Goal: Task Accomplishment & Management: Manage account settings

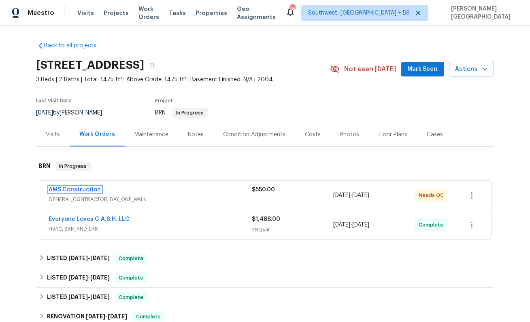
click at [67, 190] on link "AMS Construction" at bounding box center [75, 190] width 52 height 6
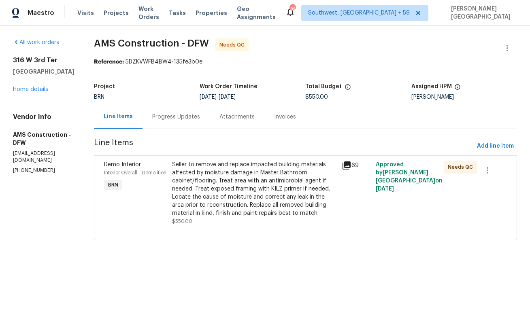
click at [223, 120] on div "Attachments" at bounding box center [237, 117] width 35 height 8
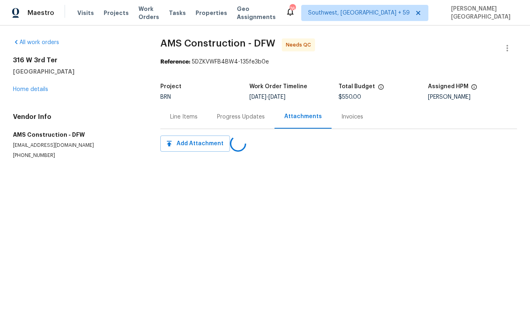
click at [223, 116] on div "Progress Updates" at bounding box center [241, 117] width 48 height 8
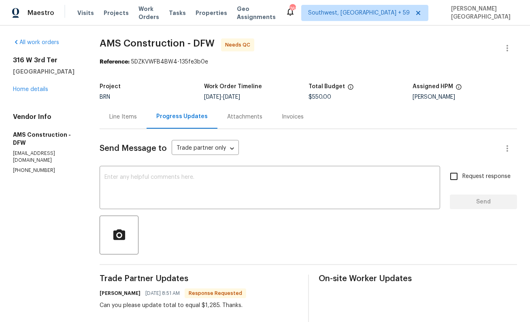
click at [124, 122] on div "Line Items" at bounding box center [123, 117] width 47 height 24
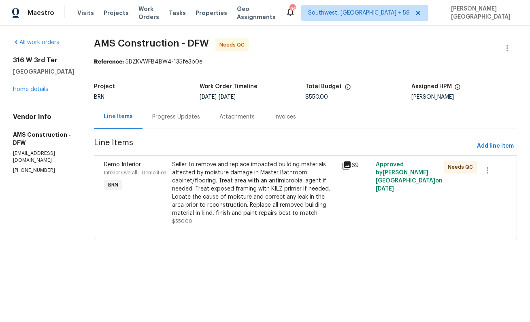
click at [214, 196] on div "Seller to remove and replace impacted building materials affected by moisture d…" at bounding box center [254, 189] width 165 height 57
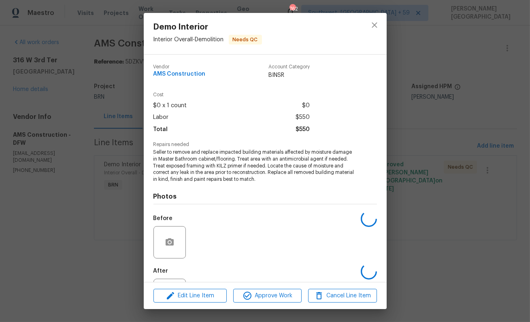
scroll to position [38, 0]
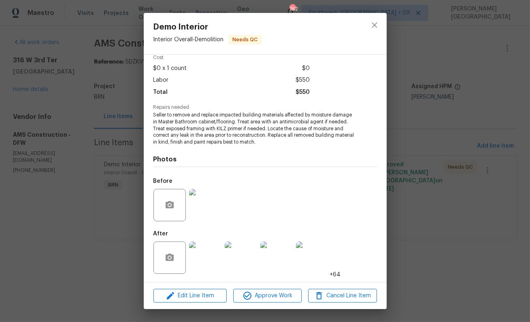
click at [204, 260] on img at bounding box center [205, 258] width 32 height 32
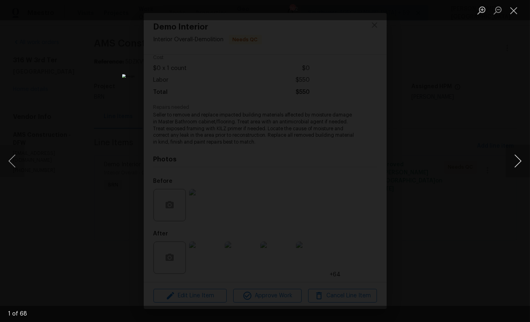
click at [521, 159] on button "Next image" at bounding box center [518, 161] width 24 height 32
click at [523, 142] on div "Lightbox" at bounding box center [265, 161] width 530 height 322
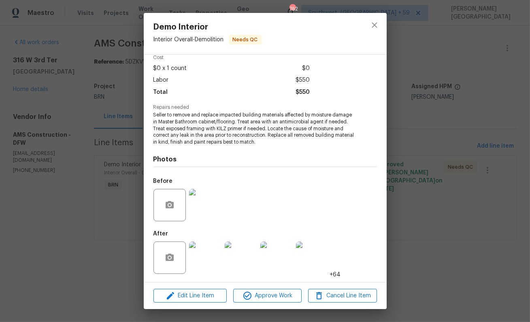
click at [520, 94] on div "Demo Interior Interior Overall - Demolition Needs QC Vendor AMS Construction Ac…" at bounding box center [265, 161] width 530 height 322
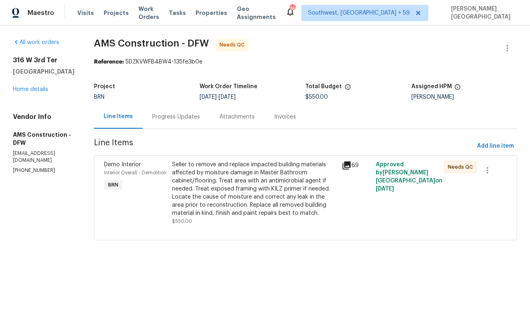
click at [94, 45] on span "AMS Construction - DFW" at bounding box center [151, 43] width 115 height 10
click at [144, 45] on span "AMS Construction - DFW" at bounding box center [151, 43] width 115 height 10
copy span "AMS Construction"
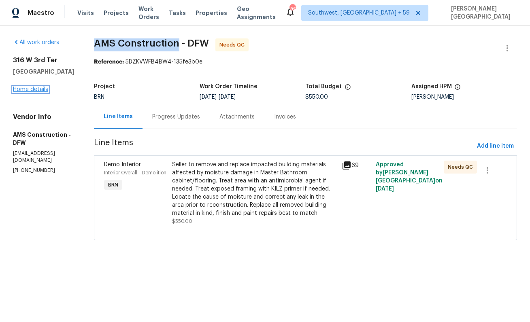
click at [41, 92] on link "Home details" at bounding box center [30, 90] width 35 height 6
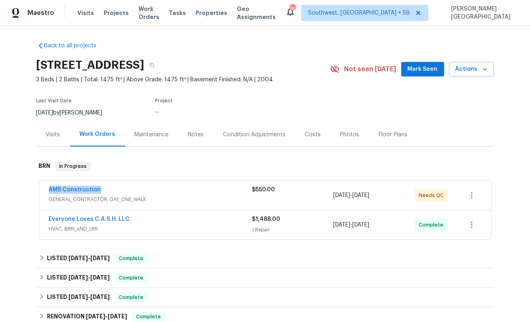
drag, startPoint x: 102, startPoint y: 189, endPoint x: 29, endPoint y: 189, distance: 72.9
click at [28, 189] on div "Back to all projects 316 W 3rd Ter, Springtown, TX 76082 3 Beds | 2 Baths | Tot…" at bounding box center [265, 174] width 530 height 297
copy link "AMS Construction"
click at [76, 188] on link "AMS Construction" at bounding box center [75, 190] width 52 height 6
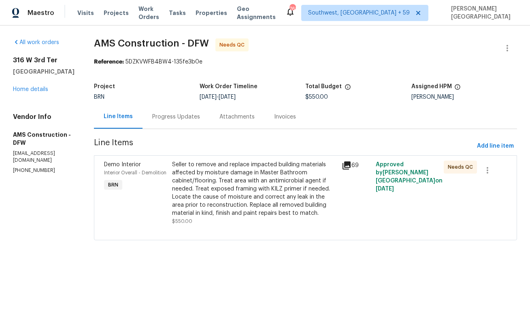
click at [233, 183] on div "Seller to remove and replace impacted building materials affected by moisture d…" at bounding box center [254, 189] width 165 height 57
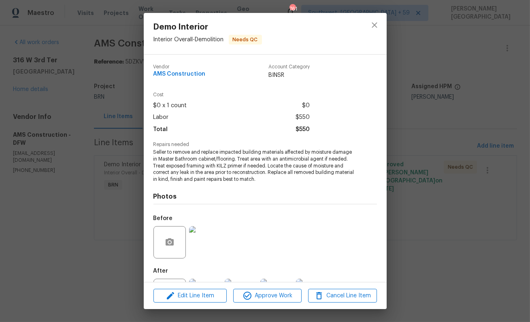
click at [209, 160] on span "Seller to remove and replace impacted building materials affected by moisture d…" at bounding box center [254, 166] width 201 height 34
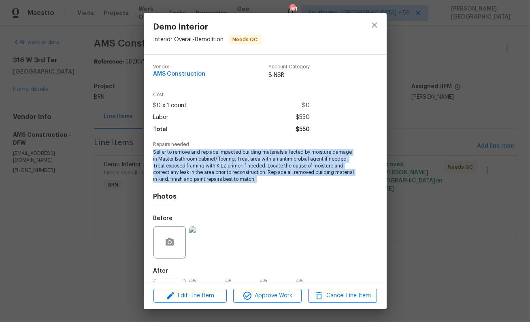
click at [209, 160] on span "Seller to remove and replace impacted building materials affected by moisture d…" at bounding box center [254, 166] width 201 height 34
copy span "Seller to remove and replace impacted building materials affected by moisture d…"
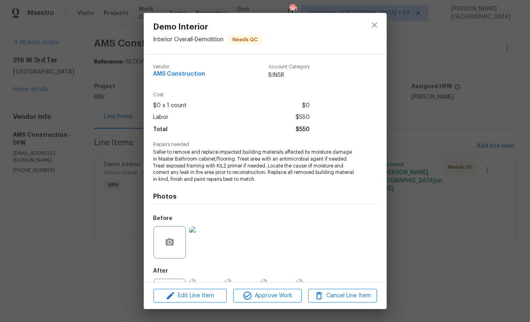
click at [93, 159] on div "Demo Interior Interior Overall - Demolition Needs QC Vendor AMS Construction Ac…" at bounding box center [265, 161] width 530 height 322
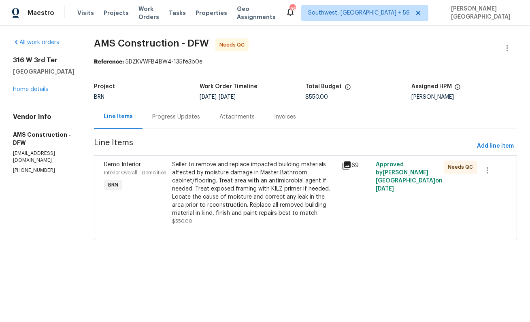
click at [152, 128] on div "Progress Updates" at bounding box center [176, 117] width 67 height 24
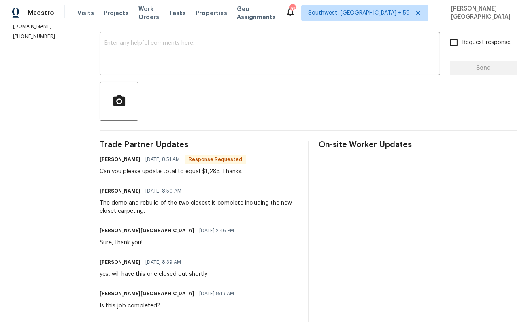
scroll to position [151, 0]
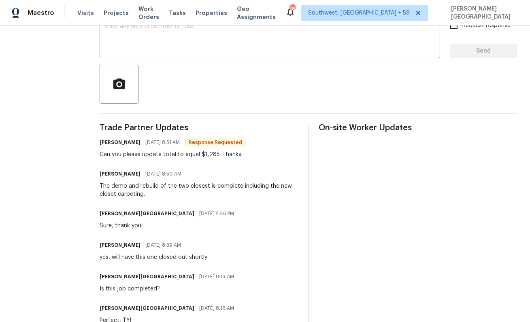
click at [178, 152] on div "Can you please update total to equal $1,285. Thanks." at bounding box center [173, 155] width 147 height 8
copy div "Can you please update total to equal $1,285. Thanks."
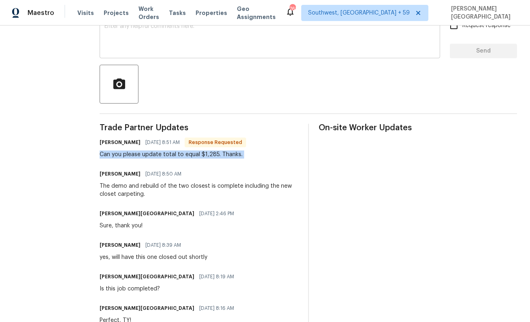
click at [188, 42] on textarea at bounding box center [270, 37] width 331 height 28
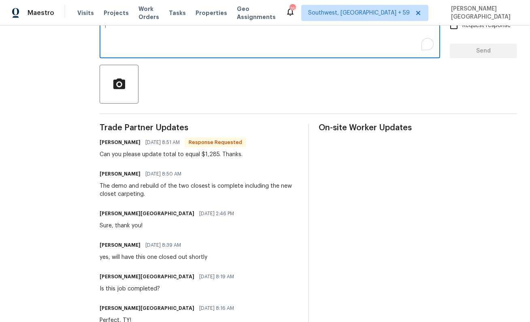
scroll to position [149, 0]
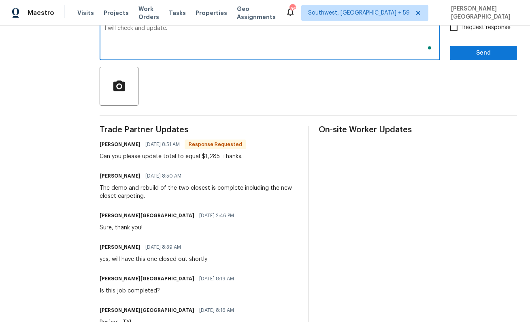
type textarea "I will check and update."
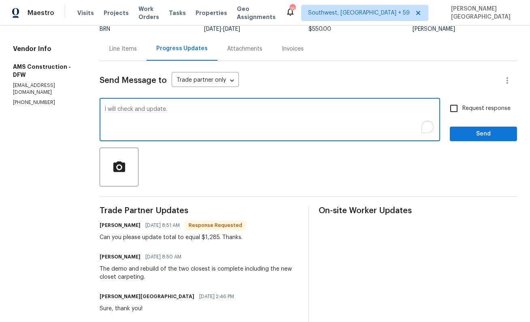
scroll to position [0, 0]
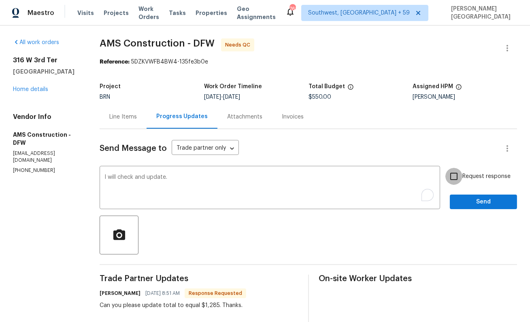
click at [460, 181] on input "Request response" at bounding box center [454, 176] width 17 height 17
checkbox input "true"
click at [468, 201] on span "Send" at bounding box center [484, 202] width 54 height 10
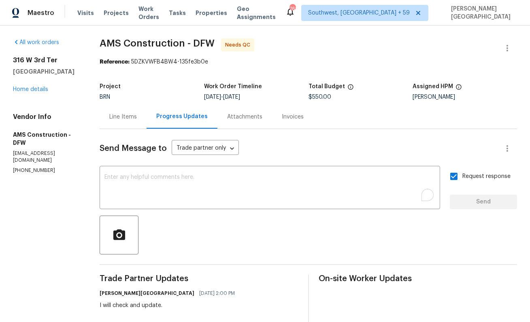
click at [316, 100] on div "Project BRN Work Order Timeline 8/1/2025 - 8/4/2025 Total Budget $550.00 Assign…" at bounding box center [309, 92] width 418 height 26
click at [316, 100] on div "$550.00" at bounding box center [361, 97] width 105 height 6
copy span "$550.00"
click at [33, 88] on link "Home details" at bounding box center [30, 90] width 35 height 6
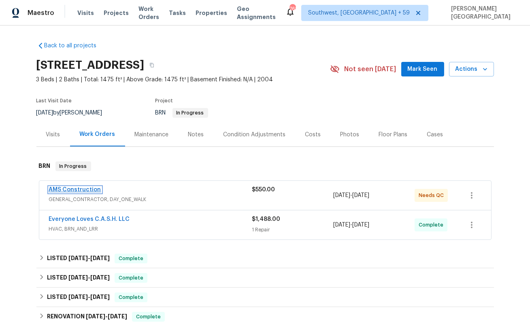
click at [76, 189] on link "AMS Construction" at bounding box center [75, 190] width 52 height 6
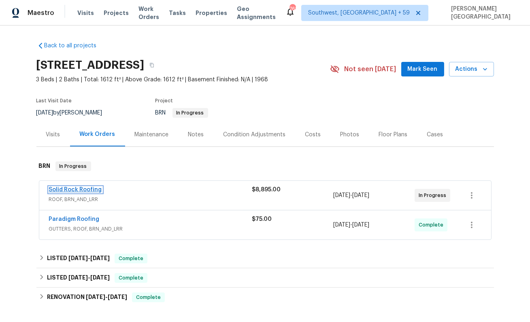
click at [83, 190] on link "Solid Rock Roofing" at bounding box center [75, 190] width 53 height 6
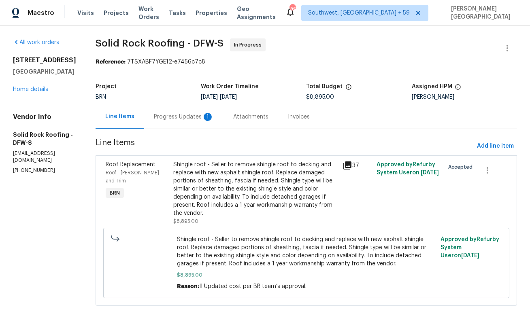
click at [218, 120] on div "Progress Updates 1" at bounding box center [183, 117] width 79 height 24
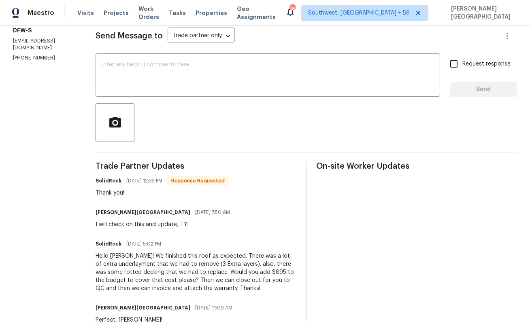
scroll to position [130, 0]
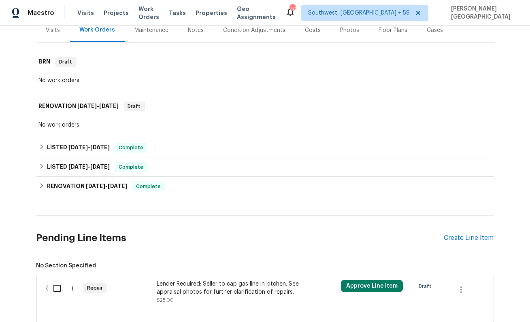
scroll to position [131, 0]
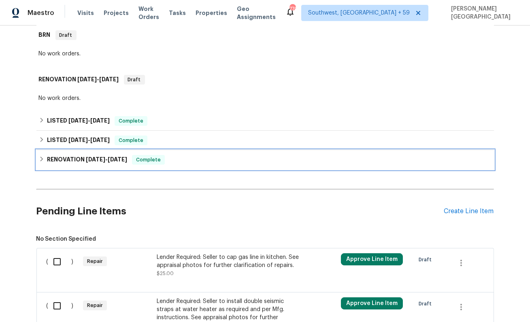
click at [53, 161] on h6 "RENOVATION [DATE] - [DATE]" at bounding box center [87, 160] width 80 height 10
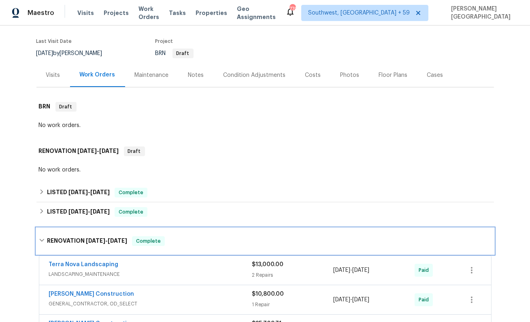
scroll to position [65, 0]
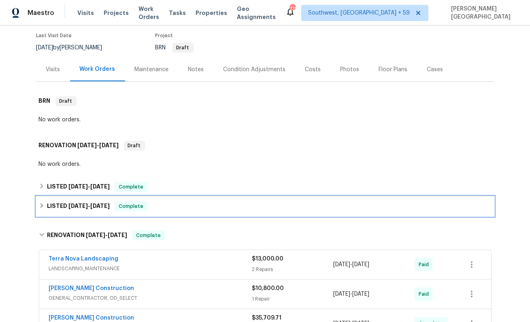
click at [45, 204] on div "LISTED [DATE] - [DATE] Complete" at bounding box center [265, 207] width 453 height 10
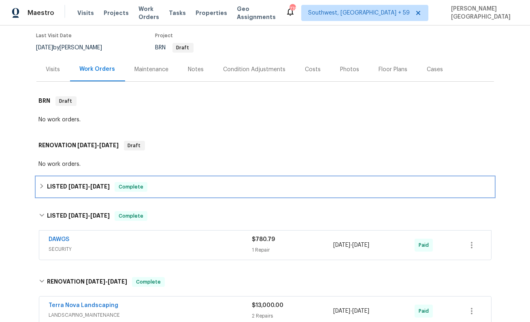
click at [53, 192] on div "LISTED [DATE] - [DATE] Complete" at bounding box center [265, 186] width 458 height 19
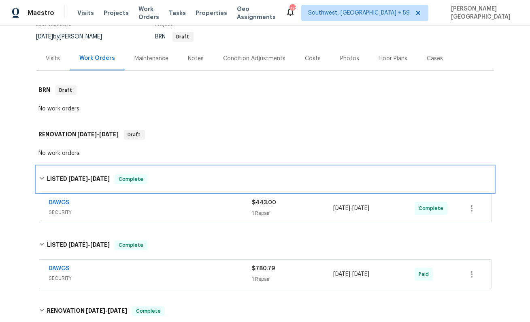
scroll to position [77, 0]
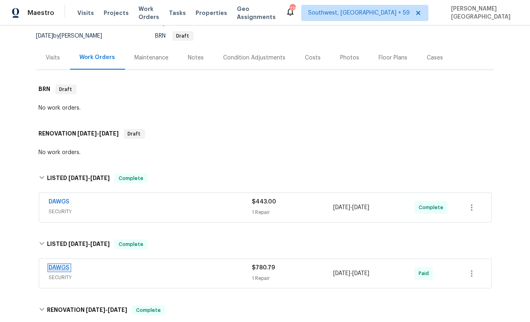
click at [65, 266] on link "DAWGS" at bounding box center [59, 268] width 21 height 6
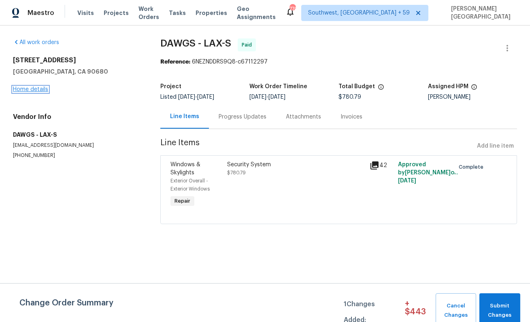
click at [26, 89] on link "Home details" at bounding box center [30, 90] width 35 height 6
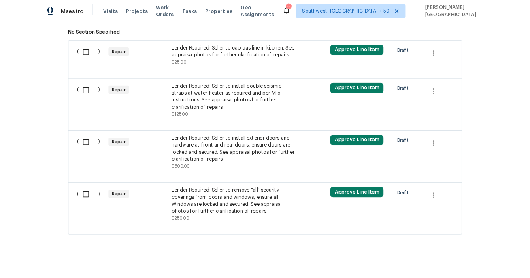
scroll to position [346, 0]
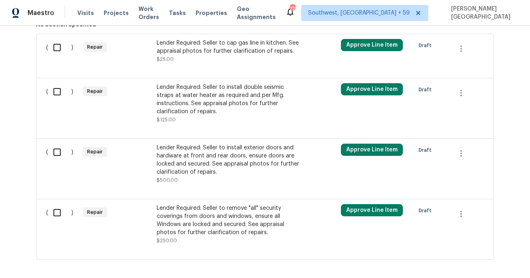
click at [211, 227] on div "Lender Required: Seller to remove "all" security coverings from doors and windo…" at bounding box center [228, 220] width 143 height 32
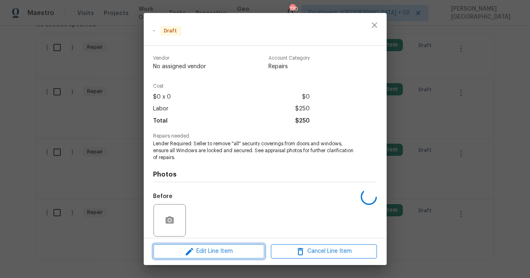
click at [228, 246] on span "Edit Line Item" at bounding box center [209, 251] width 106 height 10
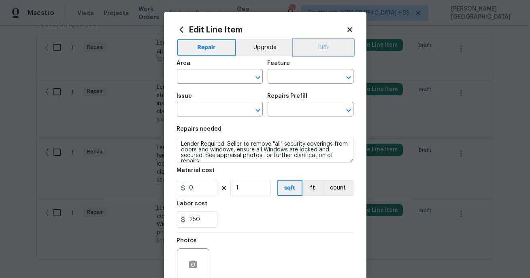
click at [327, 50] on button "BRN" at bounding box center [324, 47] width 60 height 16
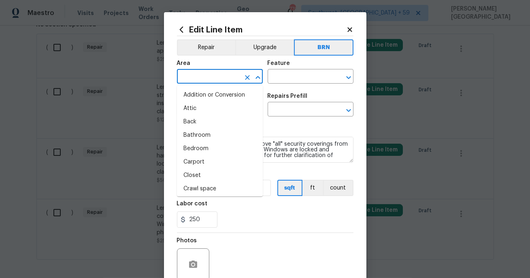
click at [194, 80] on input "text" at bounding box center [208, 77] width 63 height 13
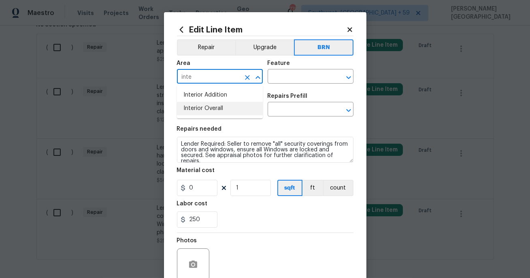
click at [197, 105] on li "Interior Overall" at bounding box center [220, 108] width 86 height 13
type input "Interior Overall"
click at [297, 72] on input "text" at bounding box center [299, 77] width 63 height 13
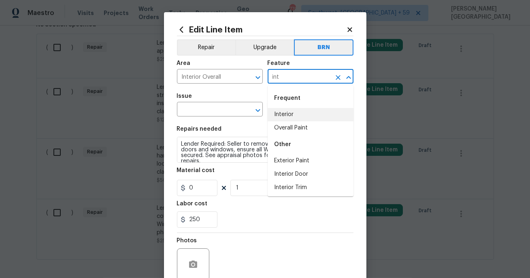
click at [304, 119] on li "Interior" at bounding box center [311, 114] width 86 height 13
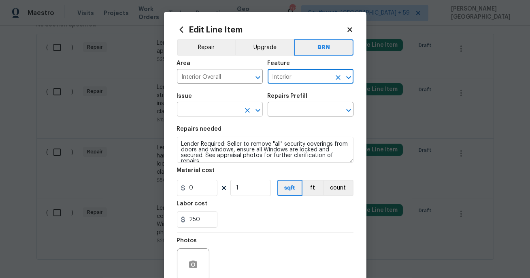
type input "Interior"
click at [204, 106] on input "text" at bounding box center [208, 110] width 63 height 13
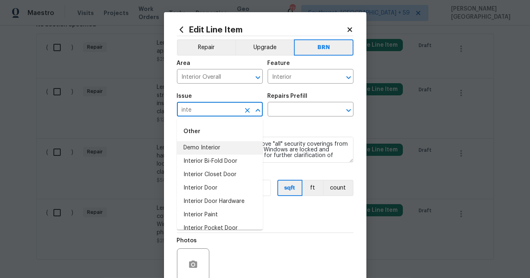
click at [208, 146] on li "Demo Interior" at bounding box center [220, 147] width 86 height 13
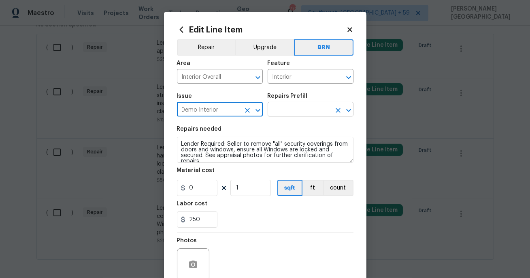
type input "Demo Interior"
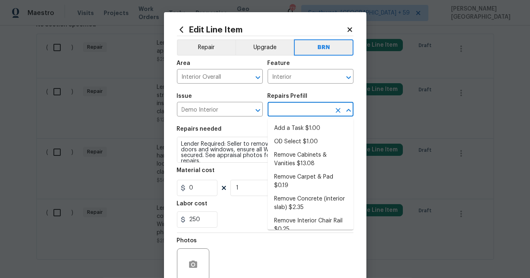
click at [281, 109] on input "text" at bounding box center [299, 110] width 63 height 13
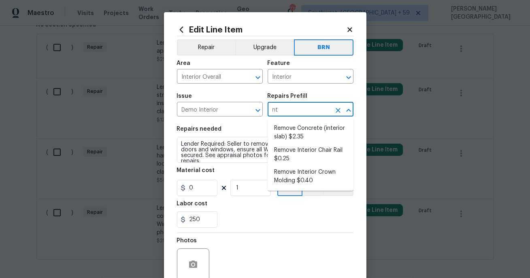
type input "n"
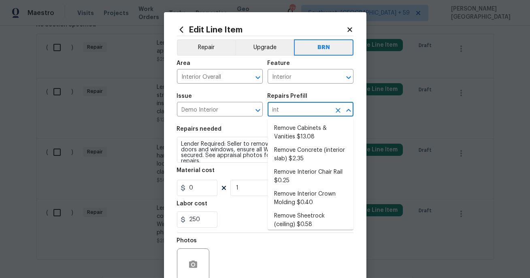
type input "inte"
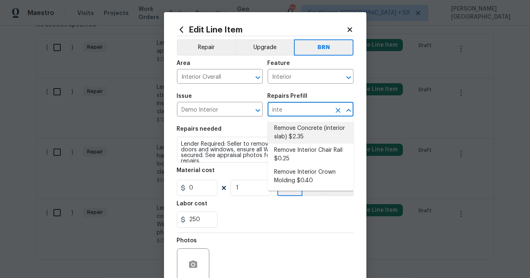
click at [292, 132] on li "Remove Concrete (interior slab) $2.35" at bounding box center [311, 133] width 86 height 22
type input "Demolition"
type input "Remove Concrete (interior slab) $2.35"
type textarea "Demo/remove and properly dispose of the concrete (1''-4'') as outlined by the P…"
type input "2.35"
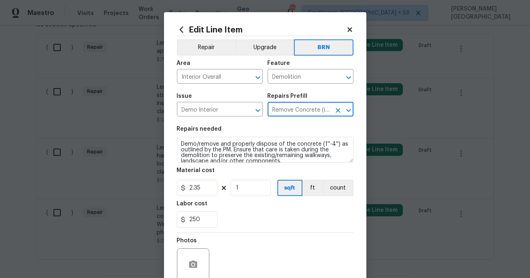
type input "Remove Concrete (interior slab) $2.35"
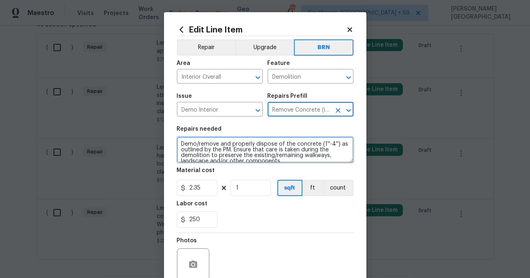
click at [248, 157] on textarea "Demo/remove and properly dispose of the concrete (1''-4'') as outlined by the P…" at bounding box center [265, 150] width 177 height 26
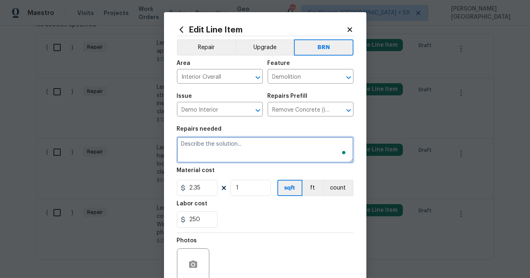
paste textarea "Lender Required: Seller to remove "all" security coverings from doors and windo…"
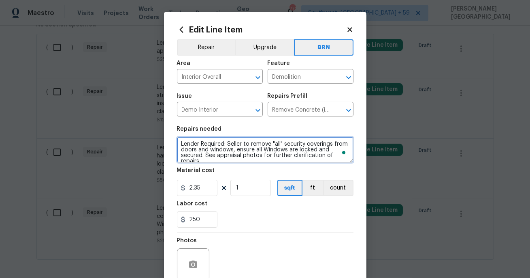
scroll to position [7, 0]
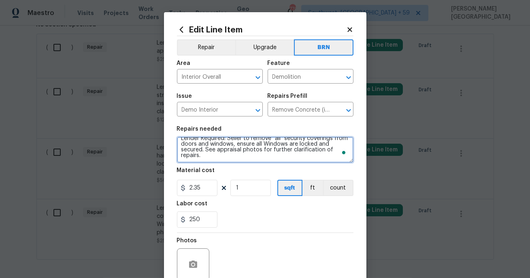
type textarea "Lender Required: Seller to remove "all" security coverings from doors and windo…"
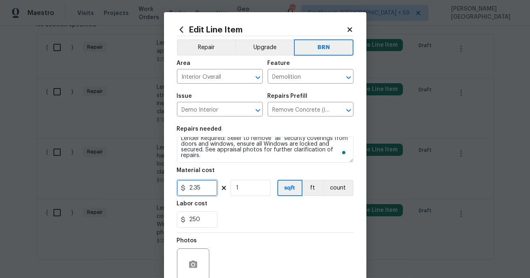
click at [207, 185] on input "2.35" at bounding box center [197, 187] width 41 height 16
type input "0"
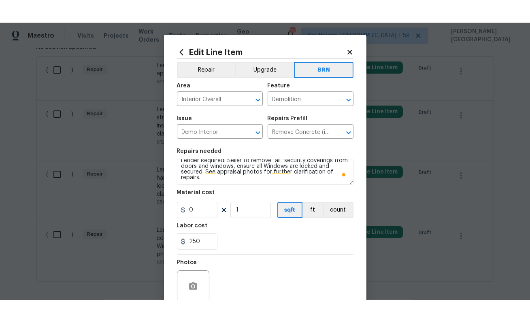
scroll to position [71, 0]
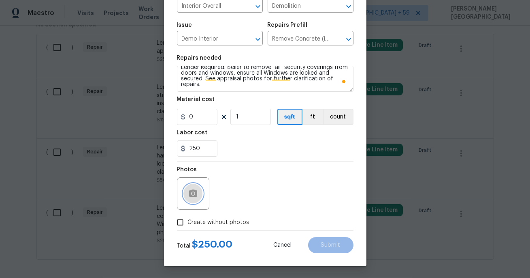
click at [195, 194] on icon "button" at bounding box center [193, 192] width 8 height 7
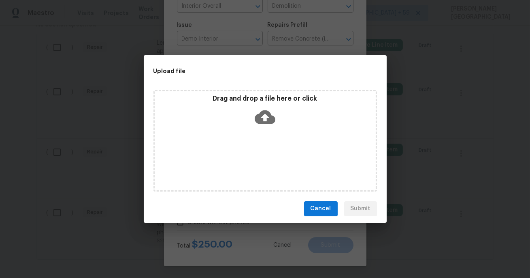
click at [265, 115] on icon at bounding box center [265, 117] width 21 height 21
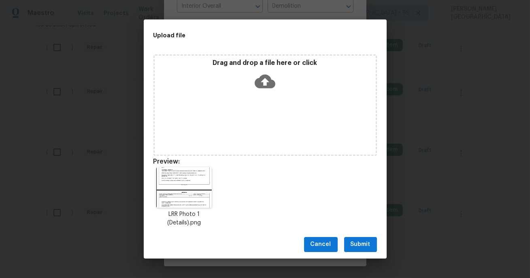
click at [262, 84] on icon at bounding box center [265, 81] width 21 height 14
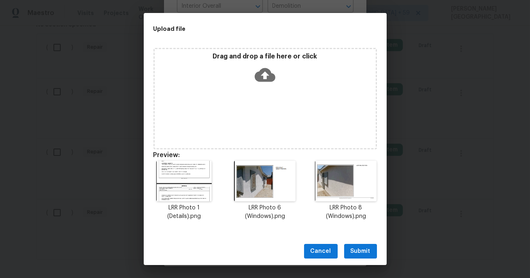
click at [359, 247] on span "Submit" at bounding box center [361, 251] width 20 height 10
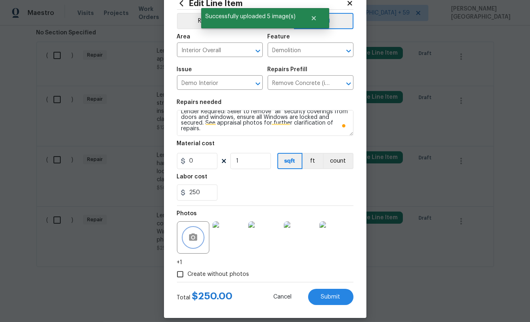
scroll to position [34, 0]
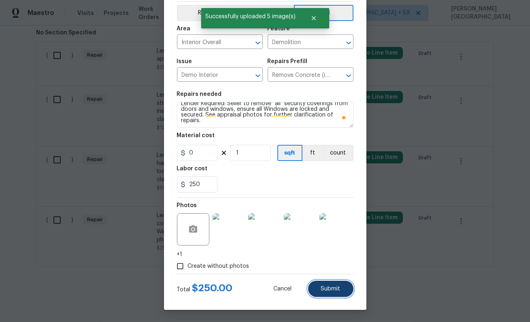
click at [325, 290] on span "Submit" at bounding box center [330, 289] width 19 height 6
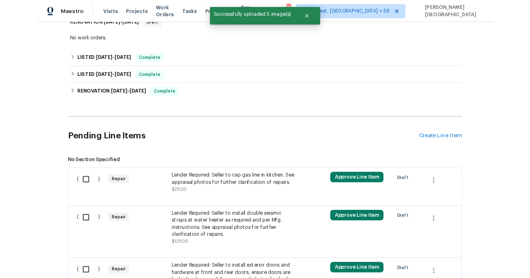
scroll to position [346, 0]
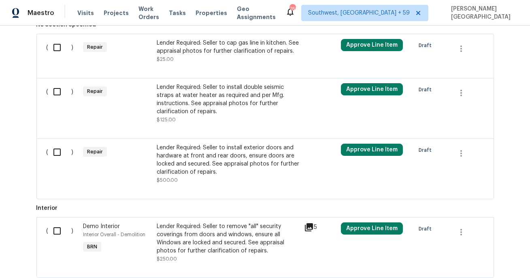
click at [209, 158] on div "Lender Required: Seller to install exterior doors and hardware at front and rea…" at bounding box center [228, 159] width 143 height 32
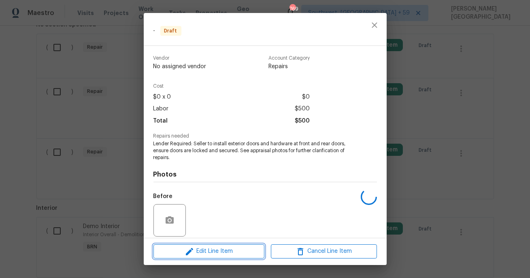
click at [228, 244] on button "Edit Line Item" at bounding box center [209, 251] width 111 height 14
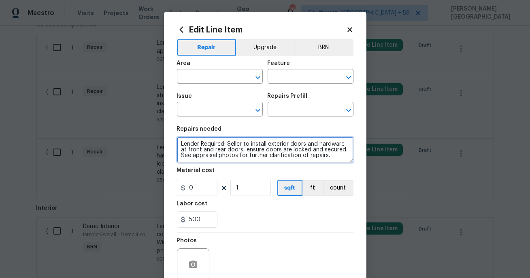
click at [235, 160] on textarea "Lender Required: Seller to install exterior doors and hardware at front and rea…" at bounding box center [265, 150] width 177 height 26
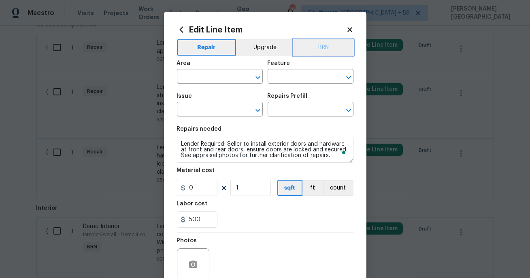
click at [317, 45] on button "BRN" at bounding box center [324, 47] width 60 height 16
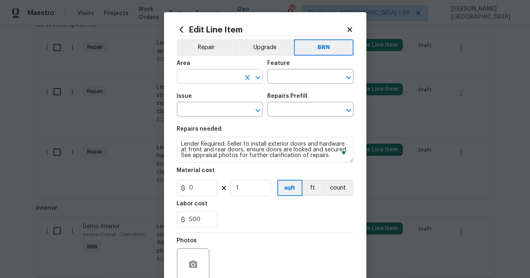
click at [186, 77] on input "text" at bounding box center [208, 77] width 63 height 13
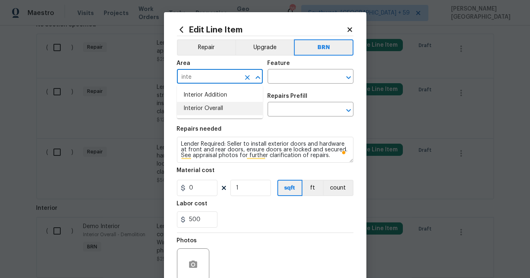
click at [199, 105] on li "Interior Overall" at bounding box center [220, 108] width 86 height 13
type input "Interior Overall"
click at [287, 75] on input "text" at bounding box center [299, 77] width 63 height 13
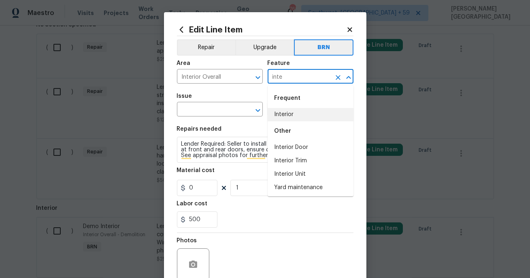
click at [287, 114] on li "Interior" at bounding box center [311, 114] width 86 height 13
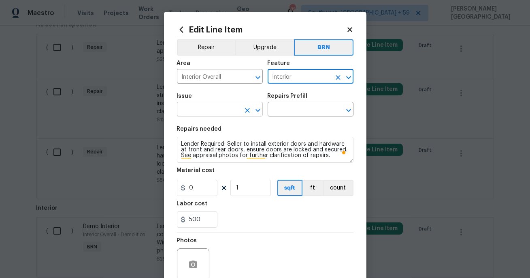
type input "Interior"
click at [208, 110] on input "text" at bounding box center [208, 110] width 63 height 13
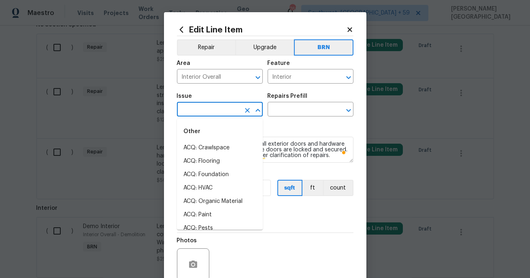
type input "i"
type input "n"
click at [203, 146] on li "Demo Interior" at bounding box center [220, 147] width 86 height 13
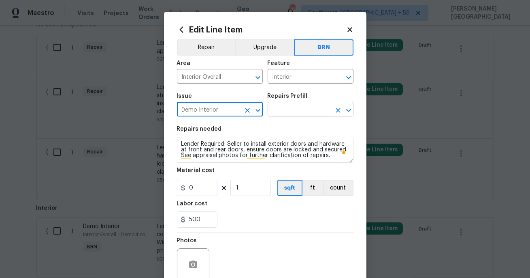
type input "Demo Interior"
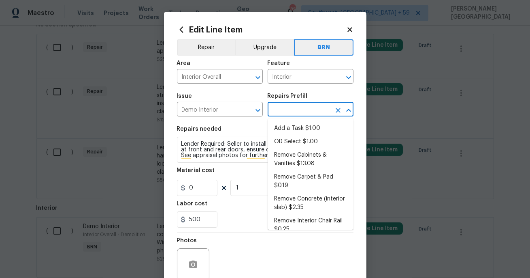
click at [286, 113] on input "text" at bounding box center [299, 110] width 63 height 13
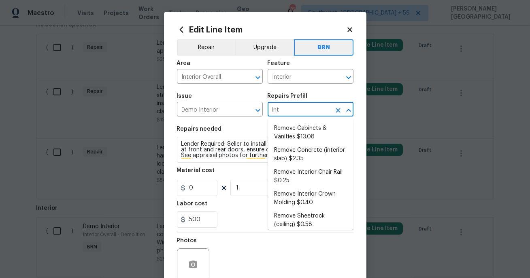
type input "inte"
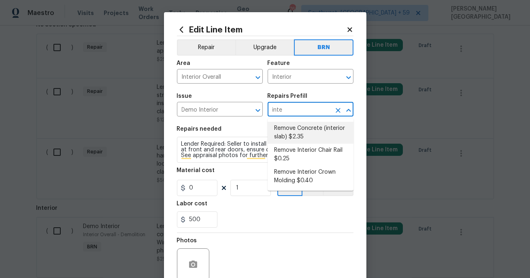
click at [298, 137] on li "Remove Concrete (interior slab) $2.35" at bounding box center [311, 133] width 86 height 22
type input "Demolition"
type input "Remove Concrete (interior slab) $2.35"
type textarea "Demo/remove and properly dispose of the concrete (1''-4'') as outlined by the P…"
type input "2.35"
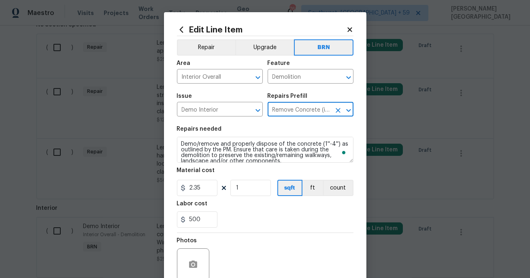
type input "Remove Concrete (interior slab) $2.35"
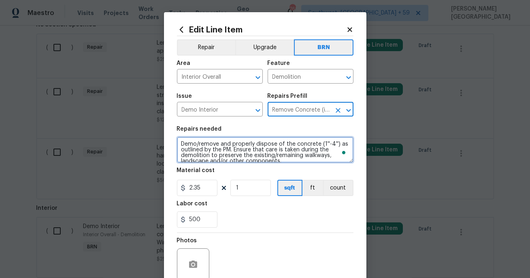
click at [248, 149] on textarea "Demo/remove and properly dispose of the concrete (1''-4'') as outlined by the P…" at bounding box center [265, 150] width 177 height 26
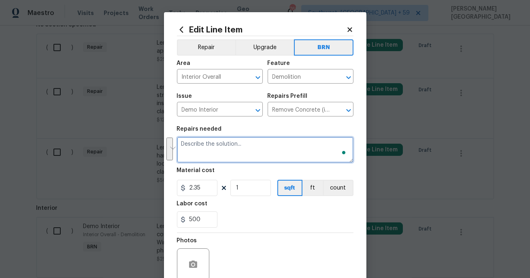
paste textarea "Lender Required: Seller to install exterior doors and hardware at front and rea…"
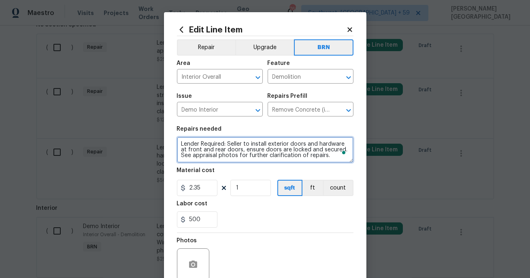
type textarea "Lender Required: Seller to install exterior doors and hardware at front and rea…"
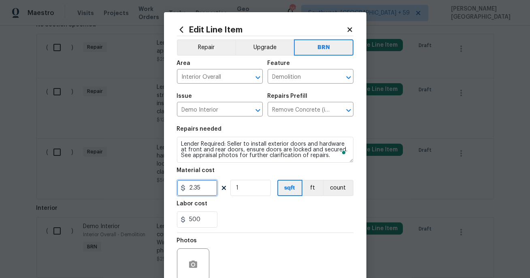
click at [190, 191] on input "2.35" at bounding box center [197, 187] width 41 height 16
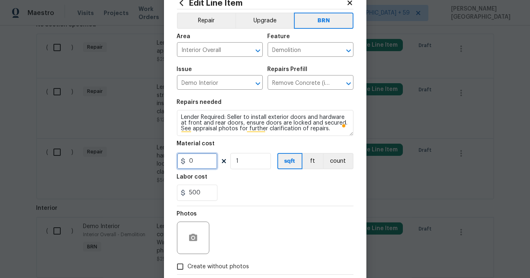
scroll to position [71, 0]
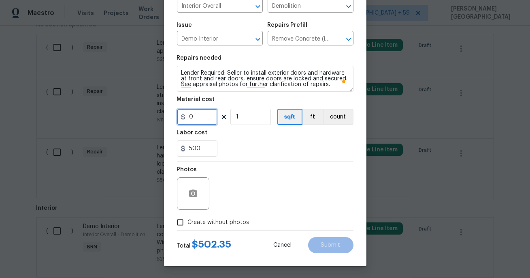
type input "0"
click at [189, 186] on button "button" at bounding box center [193, 193] width 19 height 19
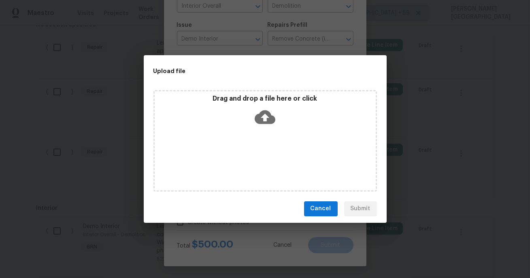
click at [260, 115] on icon at bounding box center [265, 117] width 21 height 14
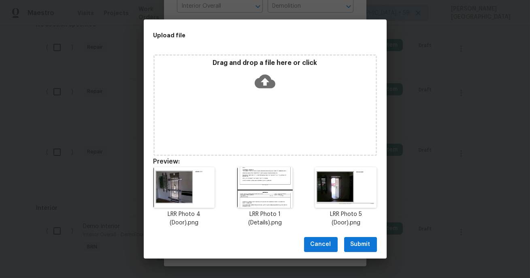
click at [365, 245] on span "Submit" at bounding box center [361, 244] width 20 height 10
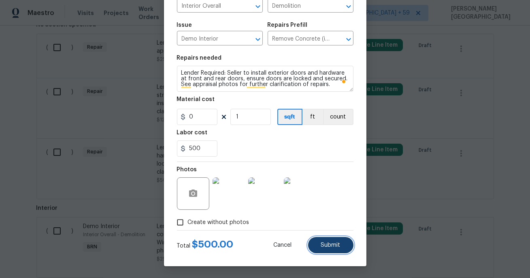
click at [327, 250] on button "Submit" at bounding box center [330, 245] width 45 height 16
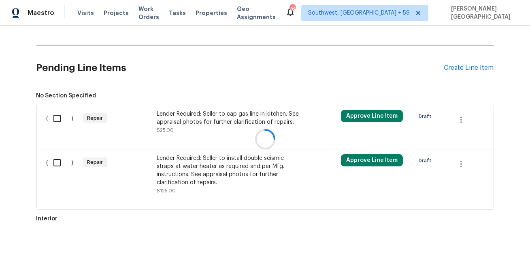
scroll to position [346, 0]
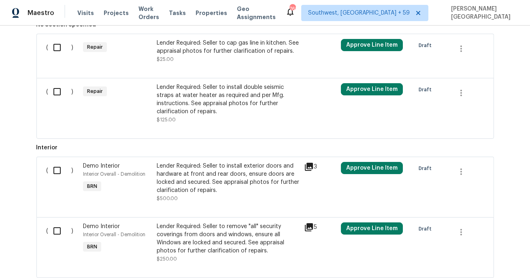
click at [224, 115] on div "Lender Required: Seller to install double seismic straps at water heater as req…" at bounding box center [228, 99] width 143 height 32
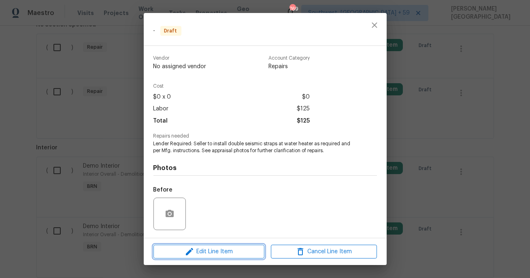
click at [237, 246] on span "Edit Line Item" at bounding box center [209, 251] width 106 height 10
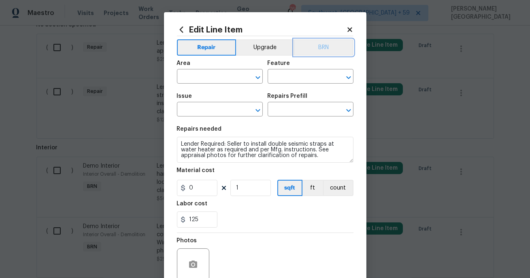
click at [319, 52] on button "BRN" at bounding box center [324, 47] width 60 height 16
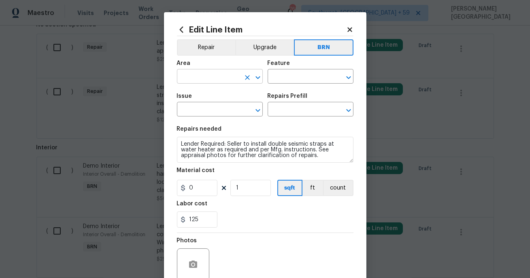
click at [213, 78] on input "text" at bounding box center [208, 77] width 63 height 13
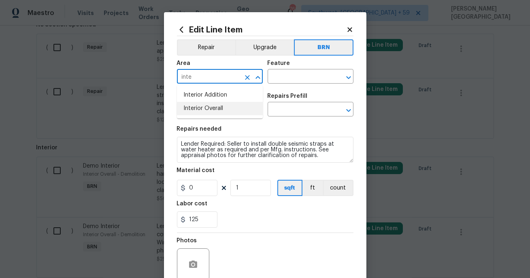
click at [214, 108] on li "Interior Overall" at bounding box center [220, 108] width 86 height 13
type input "Interior Overall"
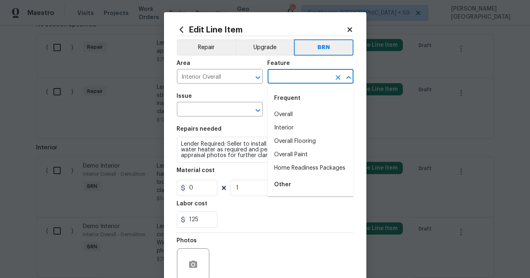
click at [291, 78] on input "text" at bounding box center [299, 77] width 63 height 13
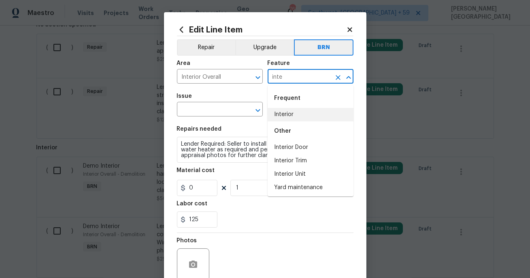
click at [288, 114] on li "Interior" at bounding box center [311, 114] width 86 height 13
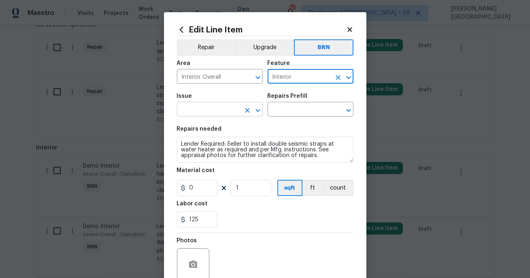
type input "Interior"
click at [219, 113] on input "text" at bounding box center [208, 110] width 63 height 13
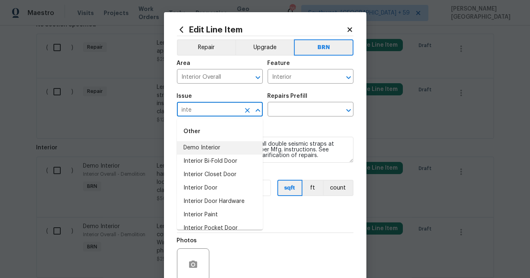
click at [229, 150] on li "Demo Interior" at bounding box center [220, 147] width 86 height 13
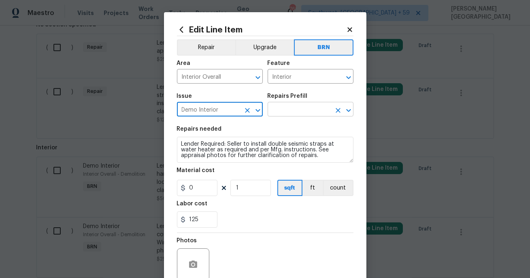
type input "Demo Interior"
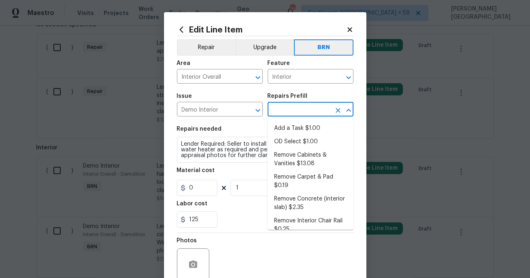
click at [287, 107] on input "text" at bounding box center [299, 110] width 63 height 13
click at [300, 133] on li "Add a Task $1.00" at bounding box center [311, 128] width 86 height 13
type input "Demolition"
type input "Add a Task $1.00"
type textarea "HPM to detail"
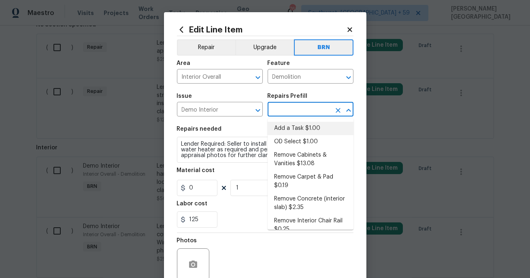
type input "1"
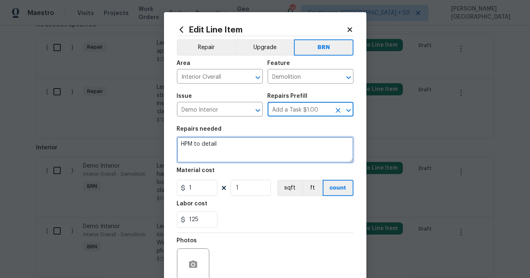
click at [267, 142] on textarea "HPM to detail" at bounding box center [265, 150] width 177 height 26
paste textarea "Lender Required: Seller to install double seismic straps at water heater as req…"
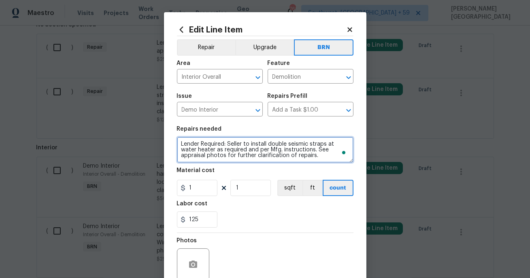
scroll to position [2, 0]
type textarea "Lender Required: Seller to install double seismic straps at water heater as req…"
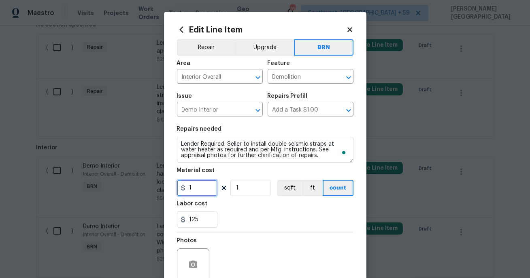
click at [204, 184] on input "1" at bounding box center [197, 187] width 41 height 16
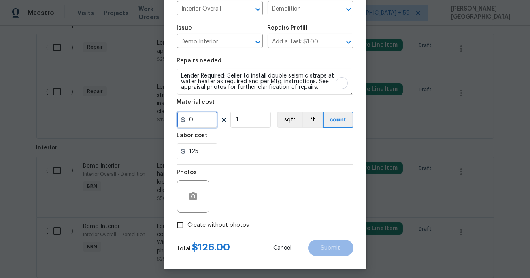
scroll to position [71, 0]
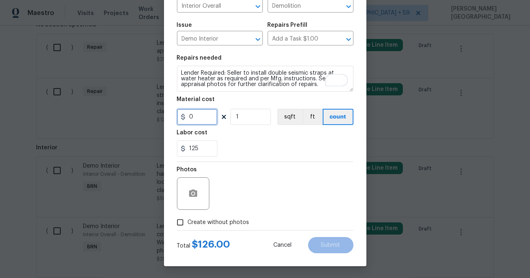
type input "0"
click at [200, 189] on button "button" at bounding box center [193, 193] width 19 height 19
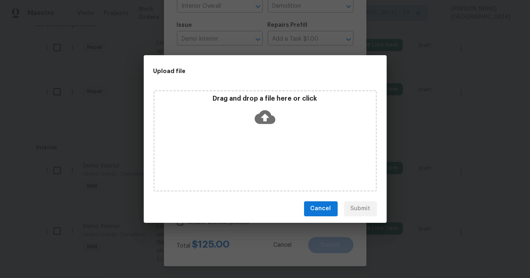
click at [264, 117] on icon at bounding box center [265, 117] width 21 height 21
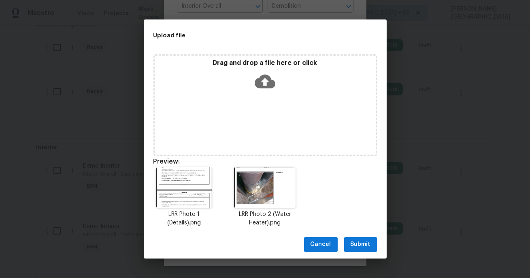
click at [360, 248] on span "Submit" at bounding box center [361, 244] width 20 height 10
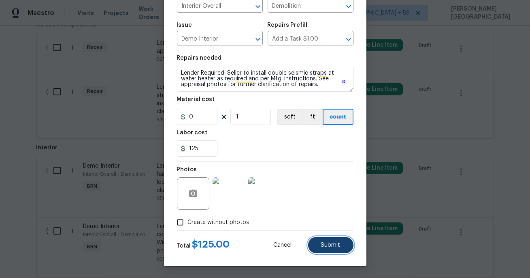
click at [330, 246] on span "Submit" at bounding box center [330, 245] width 19 height 6
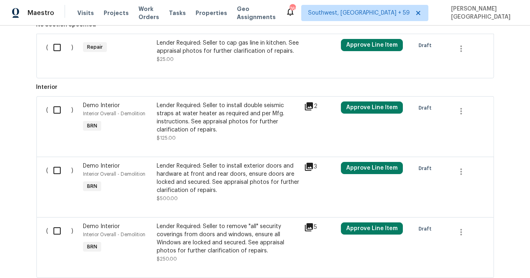
click at [209, 55] on div "Lender Required: Seller to cap gas line in kitchen. See appraisal photos for fu…" at bounding box center [228, 47] width 143 height 16
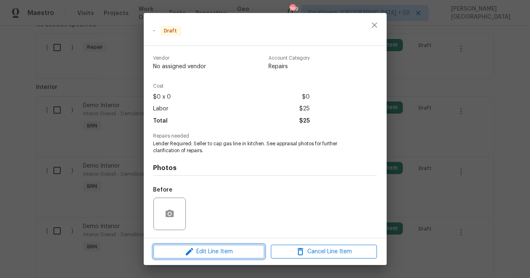
click at [218, 248] on span "Edit Line Item" at bounding box center [209, 251] width 106 height 10
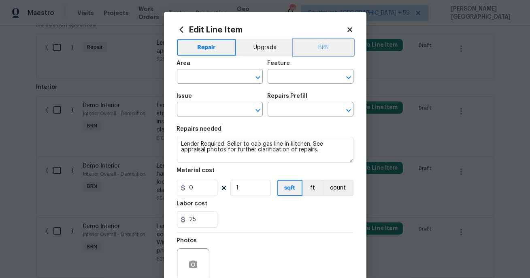
click at [328, 54] on button "BRN" at bounding box center [324, 47] width 60 height 16
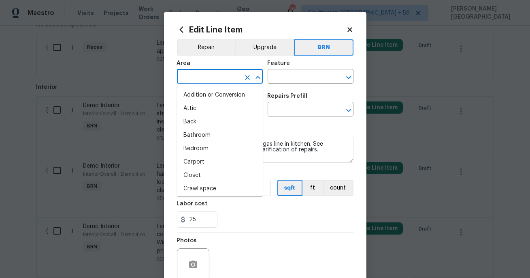
click at [211, 72] on input "text" at bounding box center [208, 77] width 63 height 13
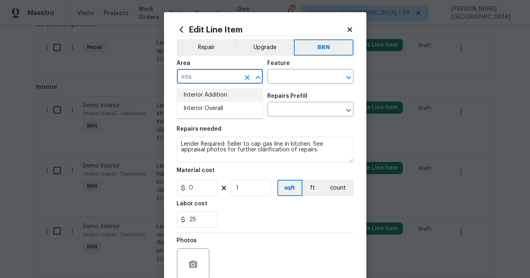
click at [222, 96] on li "Interior Addition" at bounding box center [220, 94] width 86 height 13
type input "Interior Addition"
click at [296, 79] on input "text" at bounding box center [299, 77] width 63 height 13
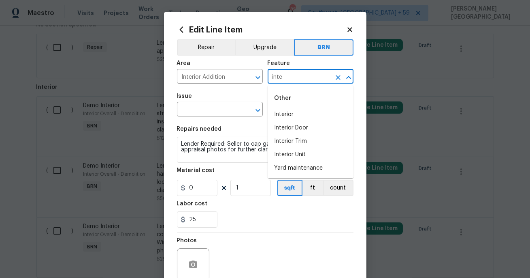
click at [296, 111] on li "Interior" at bounding box center [311, 114] width 86 height 13
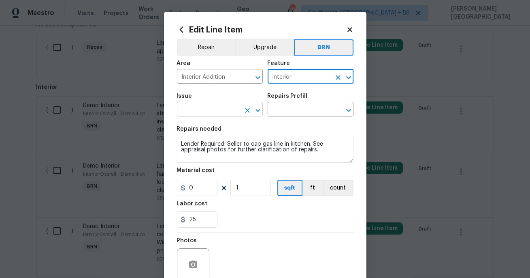
type input "Interior"
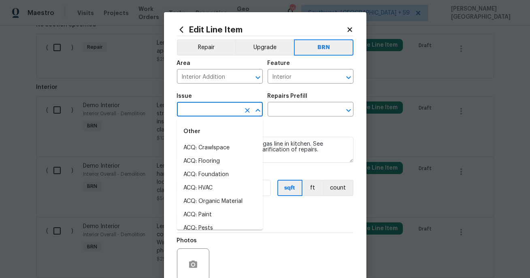
click at [202, 115] on input "text" at bounding box center [208, 110] width 63 height 13
click at [199, 148] on li "Demo Interior" at bounding box center [220, 147] width 86 height 13
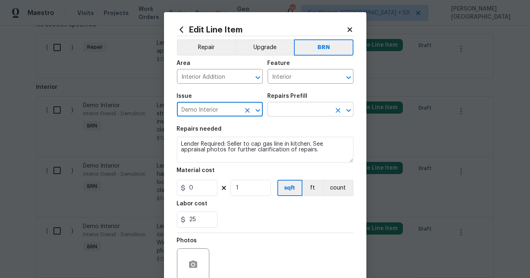
type input "Demo Interior"
click at [295, 110] on input "text" at bounding box center [299, 110] width 63 height 13
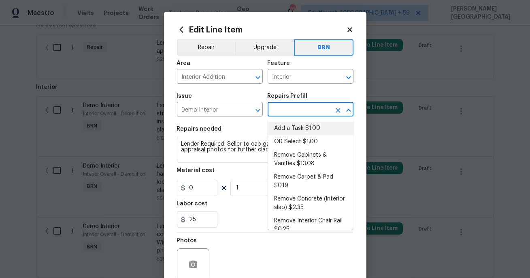
click at [293, 131] on li "Add a Task $1.00" at bounding box center [311, 128] width 86 height 13
type input "Demolition"
type input "Add a Task $1.00"
type textarea "HPM to detail"
type input "1"
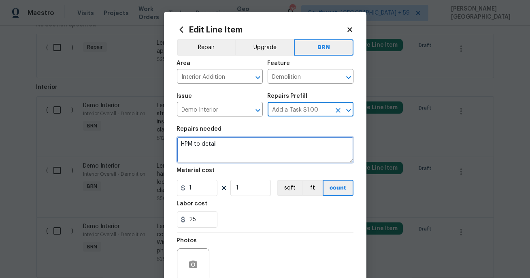
click at [243, 139] on textarea "HPM to detail" at bounding box center [265, 150] width 177 height 26
paste textarea "Lender Required: Seller to cap gas line in kitchen. See appraisal photos for fu…"
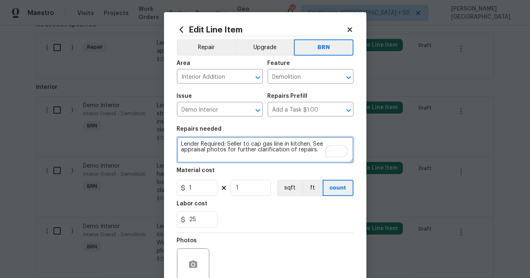
type textarea "Lender Required: Seller to cap gas line in kitchen. See appraisal photos for fu…"
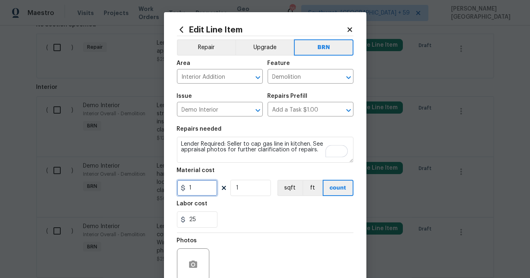
click at [193, 189] on input "1" at bounding box center [197, 187] width 41 height 16
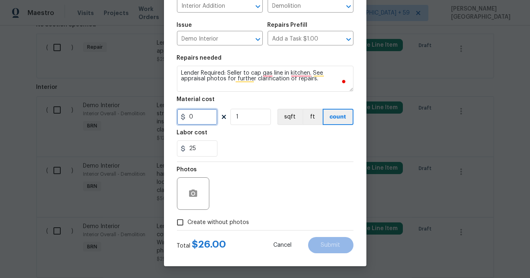
type input "0"
click at [192, 184] on button "button" at bounding box center [193, 193] width 19 height 19
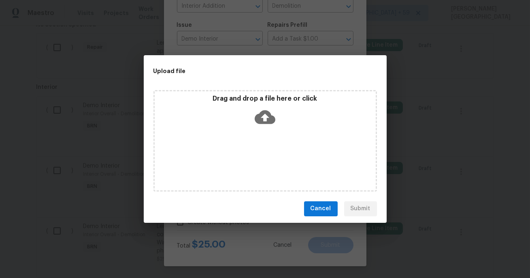
click at [262, 120] on icon at bounding box center [265, 117] width 21 height 14
click at [265, 113] on icon at bounding box center [265, 117] width 21 height 21
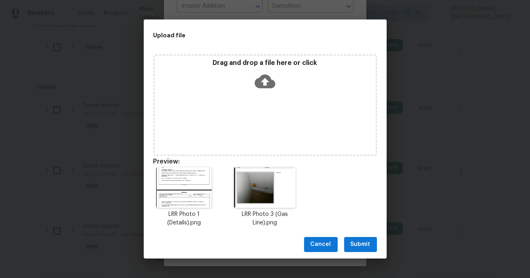
click at [357, 246] on span "Submit" at bounding box center [361, 244] width 20 height 10
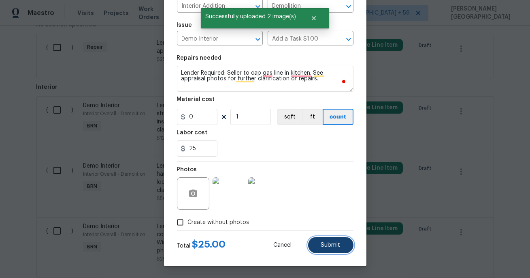
click at [324, 249] on button "Submit" at bounding box center [330, 245] width 45 height 16
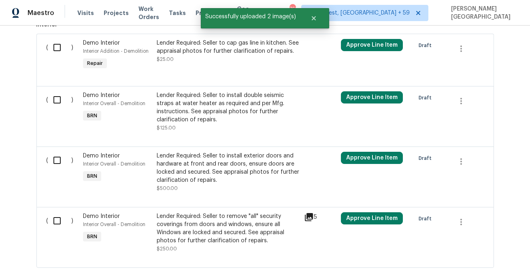
scroll to position [275, 0]
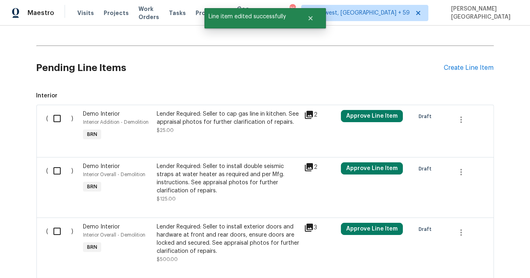
click at [57, 115] on input "checkbox" at bounding box center [60, 118] width 23 height 17
checkbox input "true"
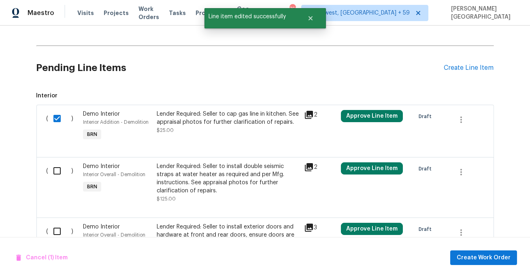
click at [60, 165] on input "checkbox" at bounding box center [60, 170] width 23 height 17
checkbox input "true"
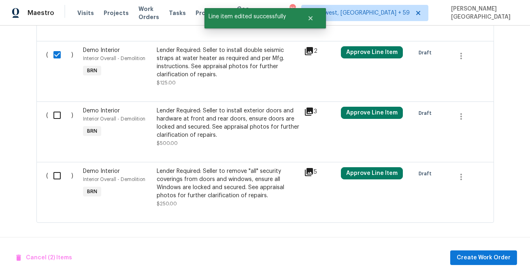
click at [54, 114] on input "checkbox" at bounding box center [60, 115] width 23 height 17
checkbox input "true"
click at [56, 173] on input "checkbox" at bounding box center [60, 175] width 23 height 17
checkbox input "true"
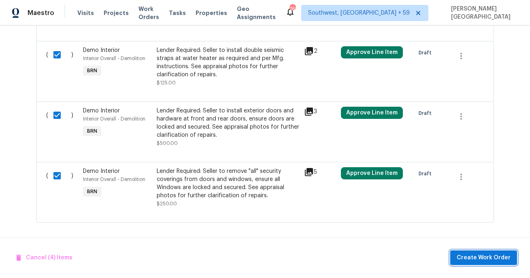
click at [475, 257] on span "Create Work Order" at bounding box center [484, 257] width 54 height 10
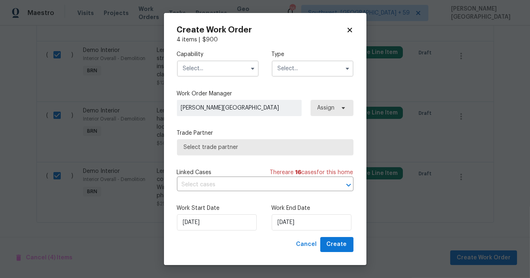
click at [228, 67] on input "text" at bounding box center [218, 68] width 82 height 16
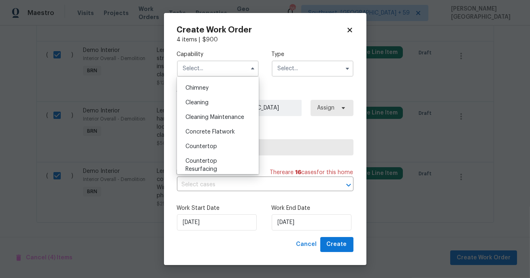
scroll to position [103, 0]
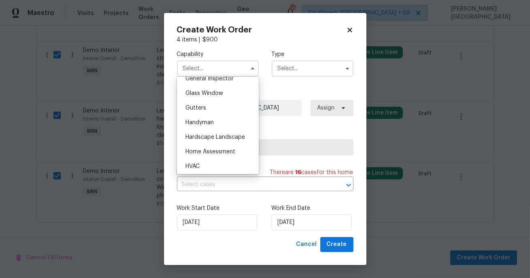
scroll to position [410, 0]
click at [212, 122] on span "Handyman" at bounding box center [200, 122] width 28 height 6
type input "Handyman"
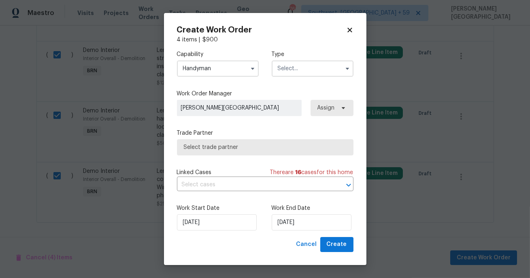
click at [300, 70] on input "text" at bounding box center [313, 68] width 82 height 16
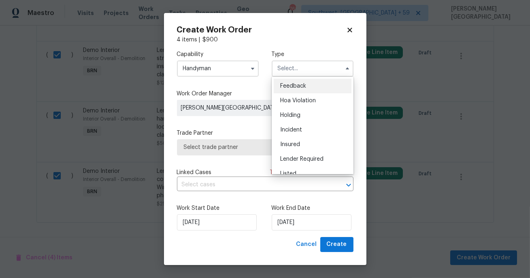
scroll to position [184, 0]
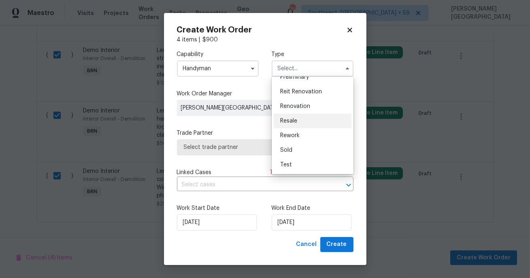
click at [292, 118] on span "Resale" at bounding box center [288, 121] width 17 height 6
type input "Resale"
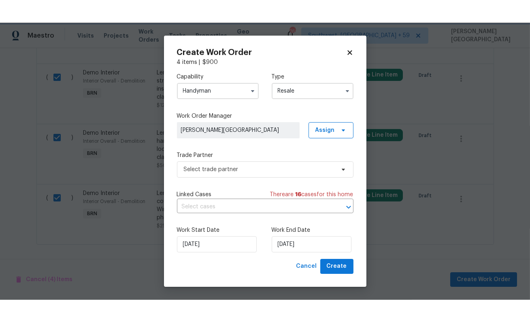
scroll to position [0, 0]
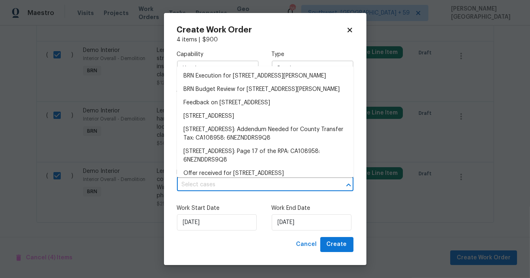
click at [229, 184] on input "text" at bounding box center [254, 184] width 154 height 13
click at [223, 81] on li "BRN Execution for 10692 Sycamore Ave, Stanton, CA 90680" at bounding box center [265, 75] width 177 height 13
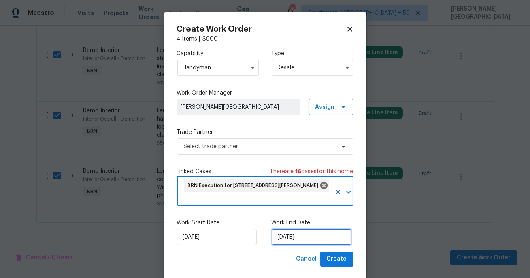
click at [295, 239] on input "[DATE]" at bounding box center [312, 237] width 80 height 16
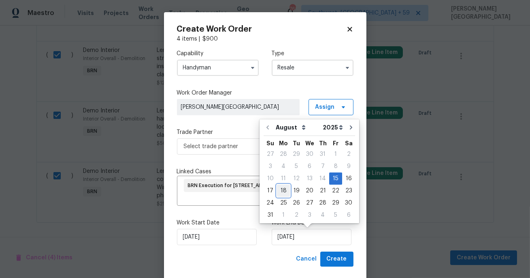
click at [281, 193] on div "18" at bounding box center [283, 190] width 13 height 11
type input "8/18/2025"
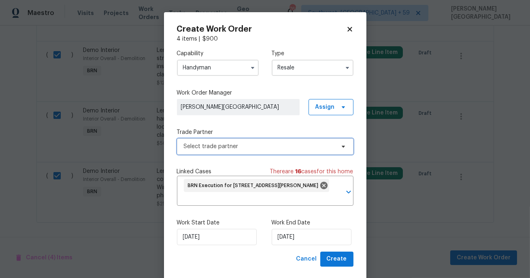
click at [214, 143] on span "Select trade partner" at bounding box center [259, 146] width 151 height 8
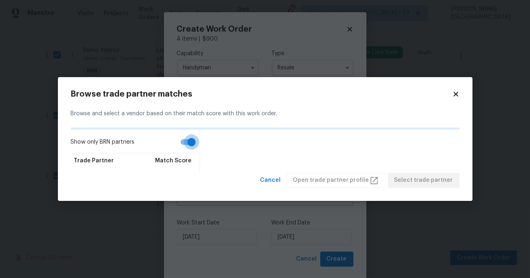
click at [188, 143] on input "Show only BRN partners" at bounding box center [192, 141] width 46 height 15
checkbox input "false"
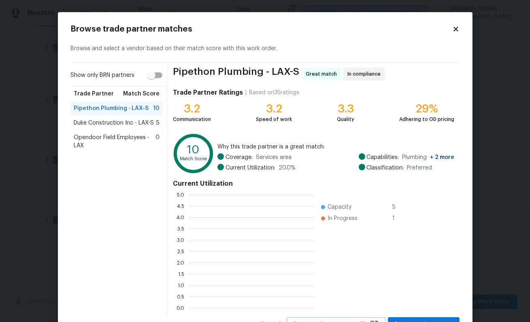
scroll to position [0, 0]
click at [129, 129] on div "Duke Construction Inc - LAX-S 5" at bounding box center [117, 123] width 92 height 15
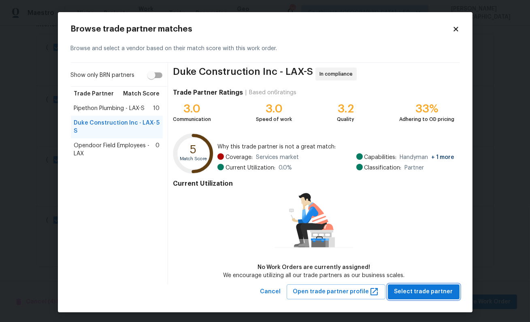
click at [416, 277] on button "Select trade partner" at bounding box center [424, 292] width 72 height 15
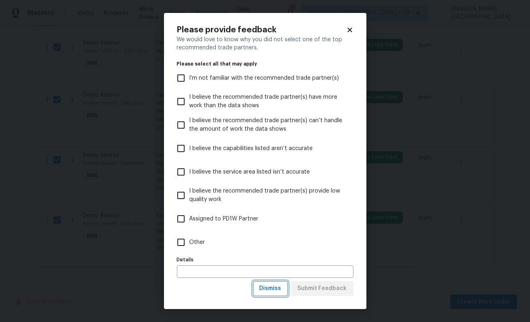
click at [280, 277] on span "Dismiss" at bounding box center [271, 289] width 22 height 10
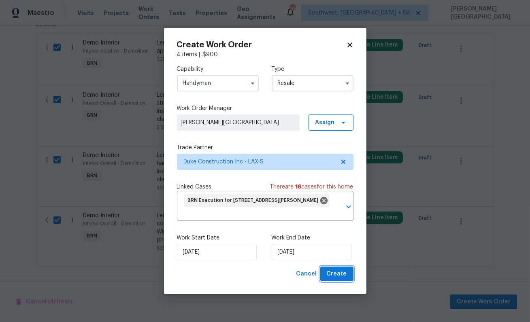
click at [346, 277] on span "Create" at bounding box center [337, 274] width 20 height 10
checkbox input "false"
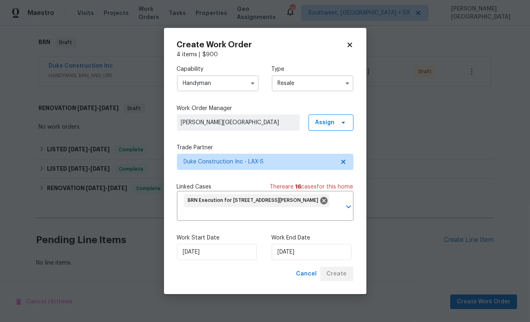
scroll to position [123, 0]
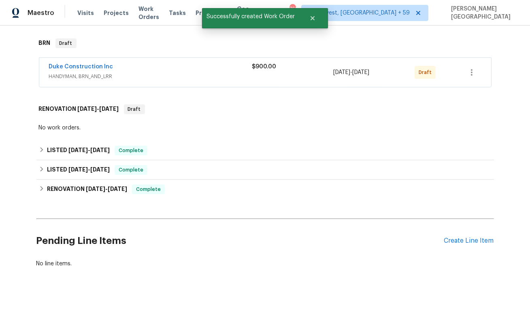
click at [94, 63] on span "Duke Construction Inc" at bounding box center [81, 67] width 64 height 8
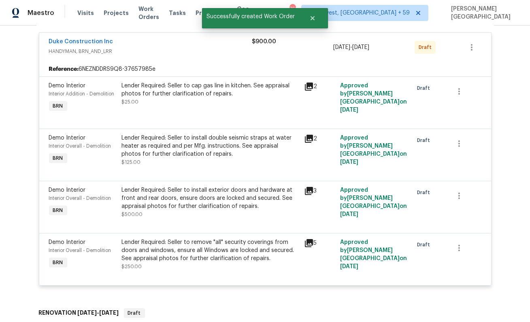
scroll to position [359, 0]
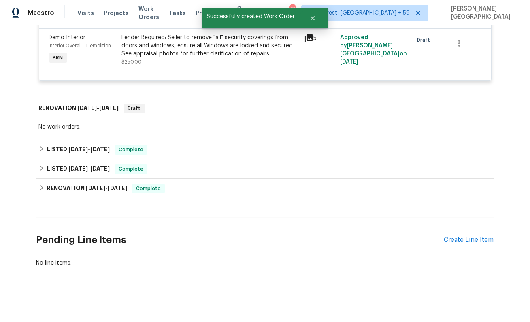
click at [94, 41] on div "Demo Interior" at bounding box center [83, 38] width 68 height 8
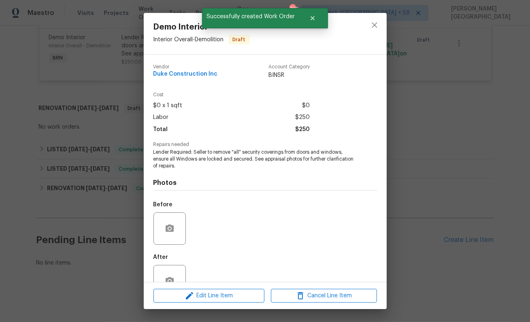
click at [132, 152] on div "Demo Interior Interior Overall - Demolition Draft Vendor Duke Construction Inc …" at bounding box center [265, 161] width 530 height 322
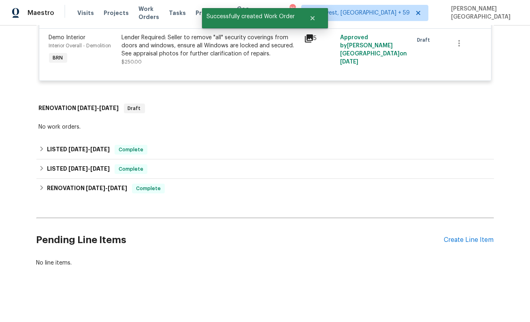
scroll to position [8, 0]
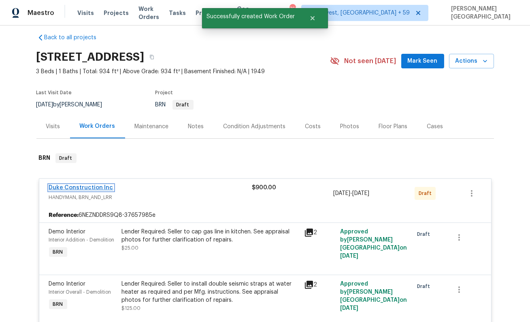
click at [91, 185] on link "Duke Construction Inc" at bounding box center [81, 188] width 64 height 6
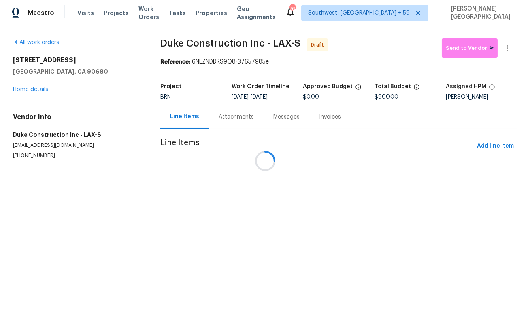
click at [220, 120] on div at bounding box center [265, 161] width 530 height 322
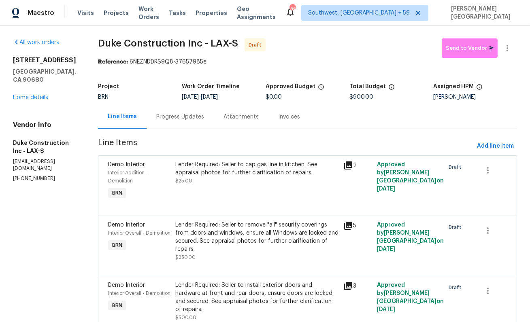
click at [201, 118] on div "Progress Updates" at bounding box center [180, 117] width 48 height 8
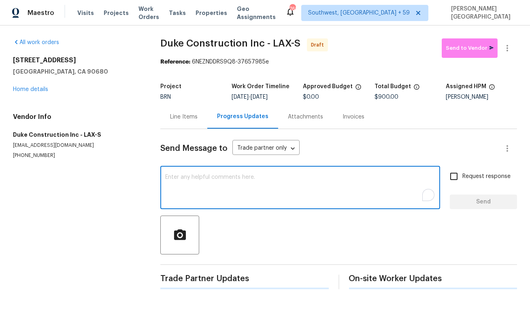
click at [188, 195] on textarea "To enrich screen reader interactions, please activate Accessibility in Grammarl…" at bounding box center [300, 189] width 270 height 28
paste textarea "This is Isabel from Opendoor. Please confirm receipt of the work order due on 0…"
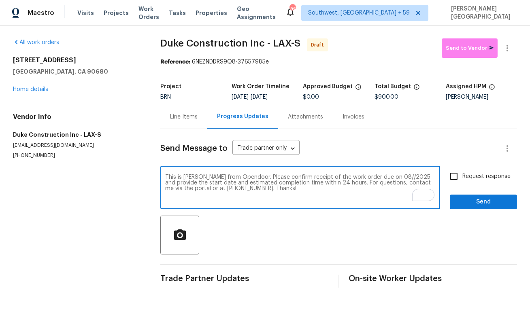
click at [381, 177] on textarea "This is Isabel from Opendoor. Please confirm receipt of the work order due on 0…" at bounding box center [300, 189] width 270 height 28
type textarea "This is Isabel from Opendoor. Please confirm receipt of the work order due on 0…"
click at [464, 177] on span "Request response" at bounding box center [487, 177] width 48 height 9
click at [463, 177] on input "Request response" at bounding box center [454, 176] width 17 height 17
checkbox input "true"
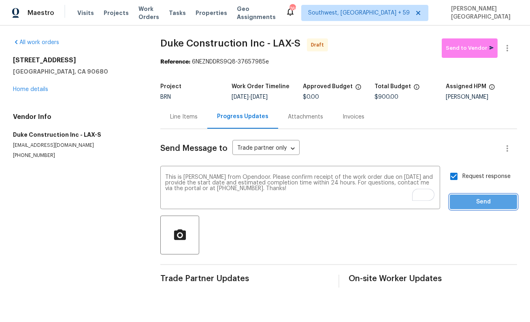
click at [464, 206] on span "Send" at bounding box center [484, 202] width 54 height 10
click at [507, 51] on icon "button" at bounding box center [508, 48] width 2 height 6
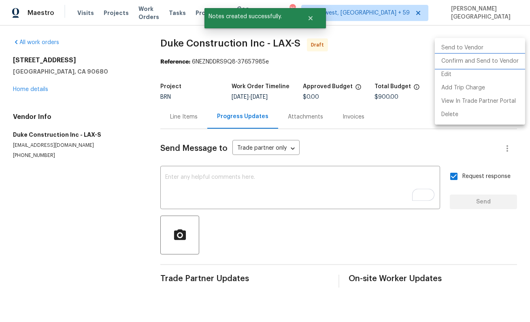
click at [493, 60] on li "Confirm and Send to Vendor" at bounding box center [480, 61] width 90 height 13
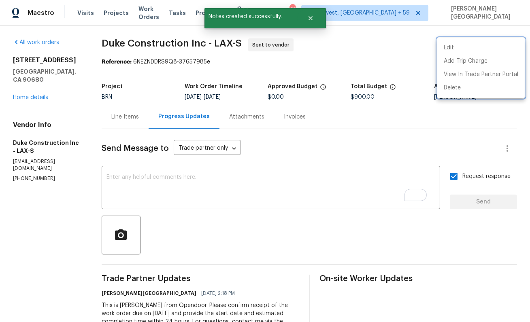
click at [44, 89] on div at bounding box center [265, 161] width 530 height 322
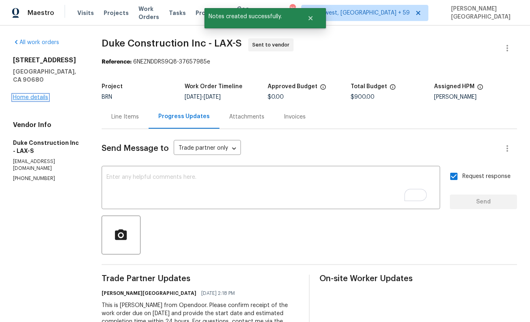
click at [44, 95] on link "Home details" at bounding box center [30, 98] width 35 height 6
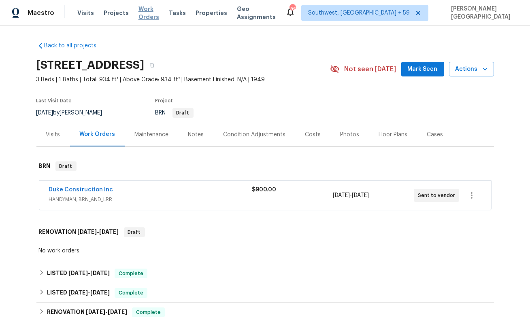
click at [153, 9] on span "Work Orders" at bounding box center [149, 13] width 21 height 16
